Goal: Task Accomplishment & Management: Manage account settings

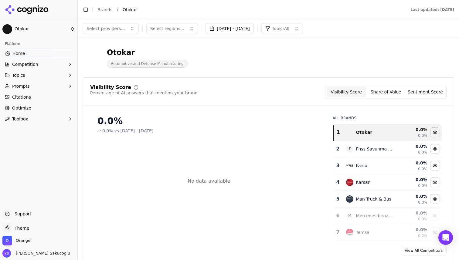
click at [36, 53] on link "Home" at bounding box center [38, 54] width 73 height 10
click at [32, 10] on icon at bounding box center [27, 9] width 44 height 9
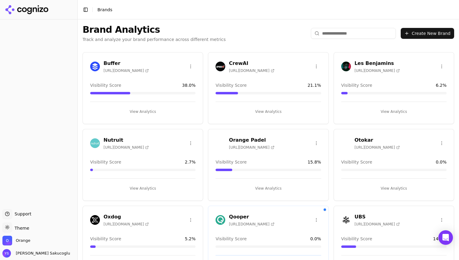
click at [441, 142] on html "Support Support Toggle theme Theme Orange [PERSON_NAME] Sakucoglu Toggle Sideba…" at bounding box center [229, 130] width 459 height 260
click at [424, 166] on div "Delete Brand" at bounding box center [427, 166] width 36 height 10
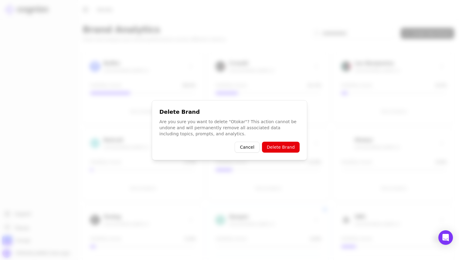
click at [279, 149] on button "Delete Brand" at bounding box center [281, 147] width 38 height 11
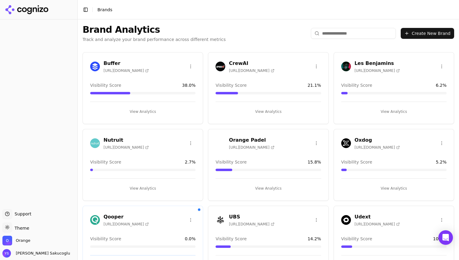
scroll to position [99, 0]
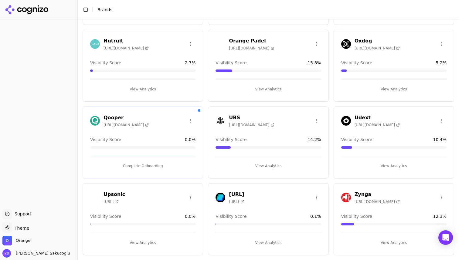
click at [412, 164] on button "View Analytics" at bounding box center [393, 166] width 105 height 10
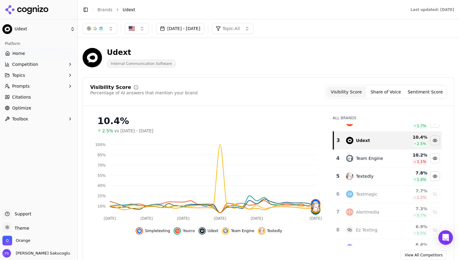
click at [388, 176] on div "Textedly" at bounding box center [370, 176] width 49 height 7
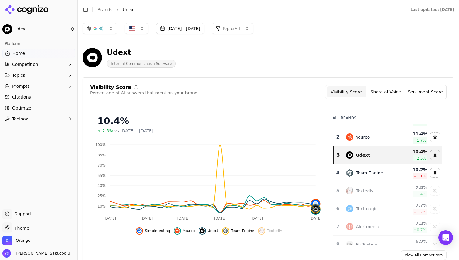
scroll to position [11, 0]
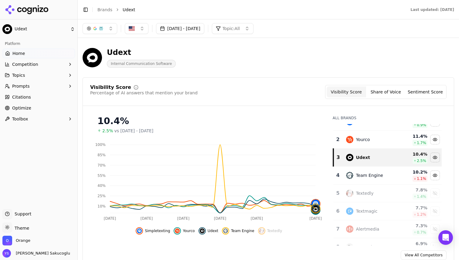
click at [388, 176] on div "Team Engine" at bounding box center [370, 175] width 49 height 7
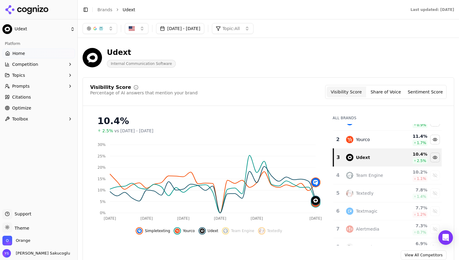
click at [388, 137] on div "Yourco" at bounding box center [370, 139] width 49 height 7
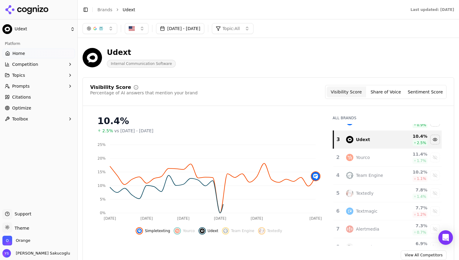
scroll to position [0, 0]
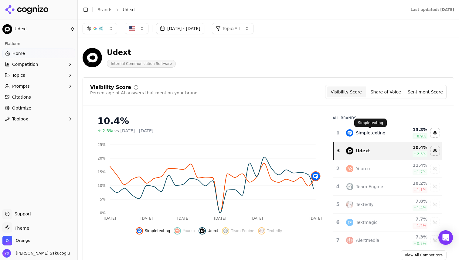
click at [382, 135] on div "Simpletexting" at bounding box center [370, 133] width 29 height 6
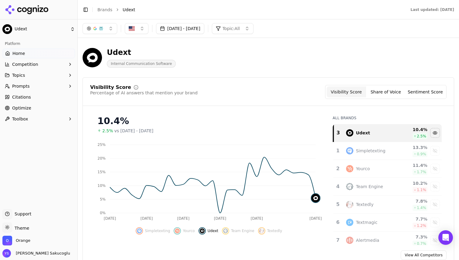
click at [420, 90] on button "Sentiment Score" at bounding box center [424, 91] width 39 height 11
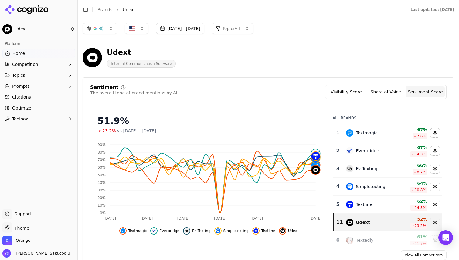
click at [23, 13] on icon at bounding box center [27, 9] width 44 height 9
